Goal: Complete application form: Complete application form

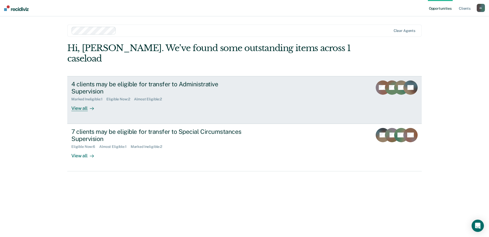
click at [76, 102] on div "View all" at bounding box center [85, 107] width 29 height 10
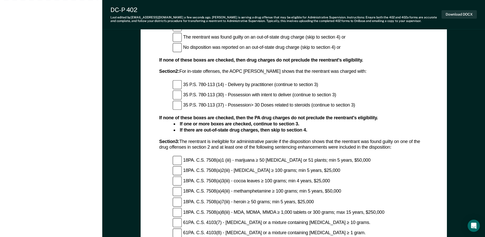
scroll to position [511, 0]
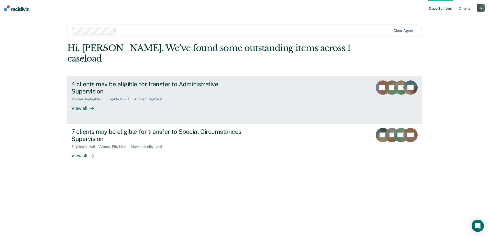
click at [82, 102] on div "View all" at bounding box center [85, 107] width 29 height 10
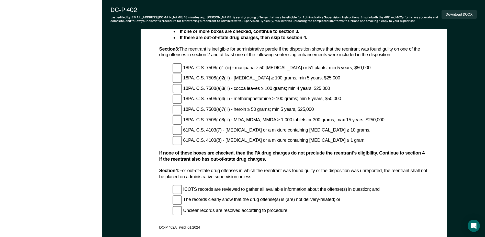
scroll to position [602, 0]
